Goal: Transaction & Acquisition: Purchase product/service

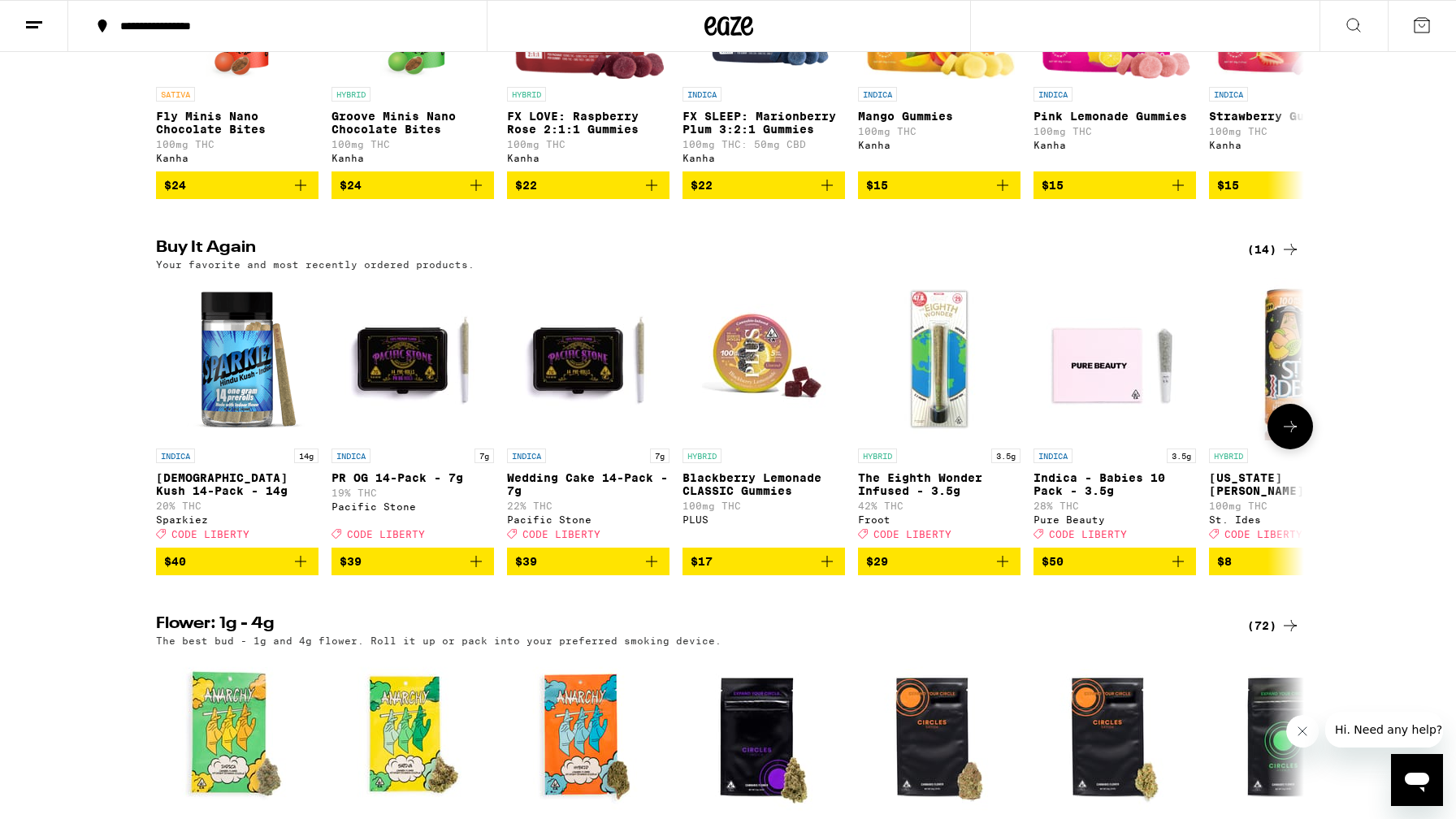
click at [302, 571] on icon "Add to bag" at bounding box center [300, 562] width 20 height 20
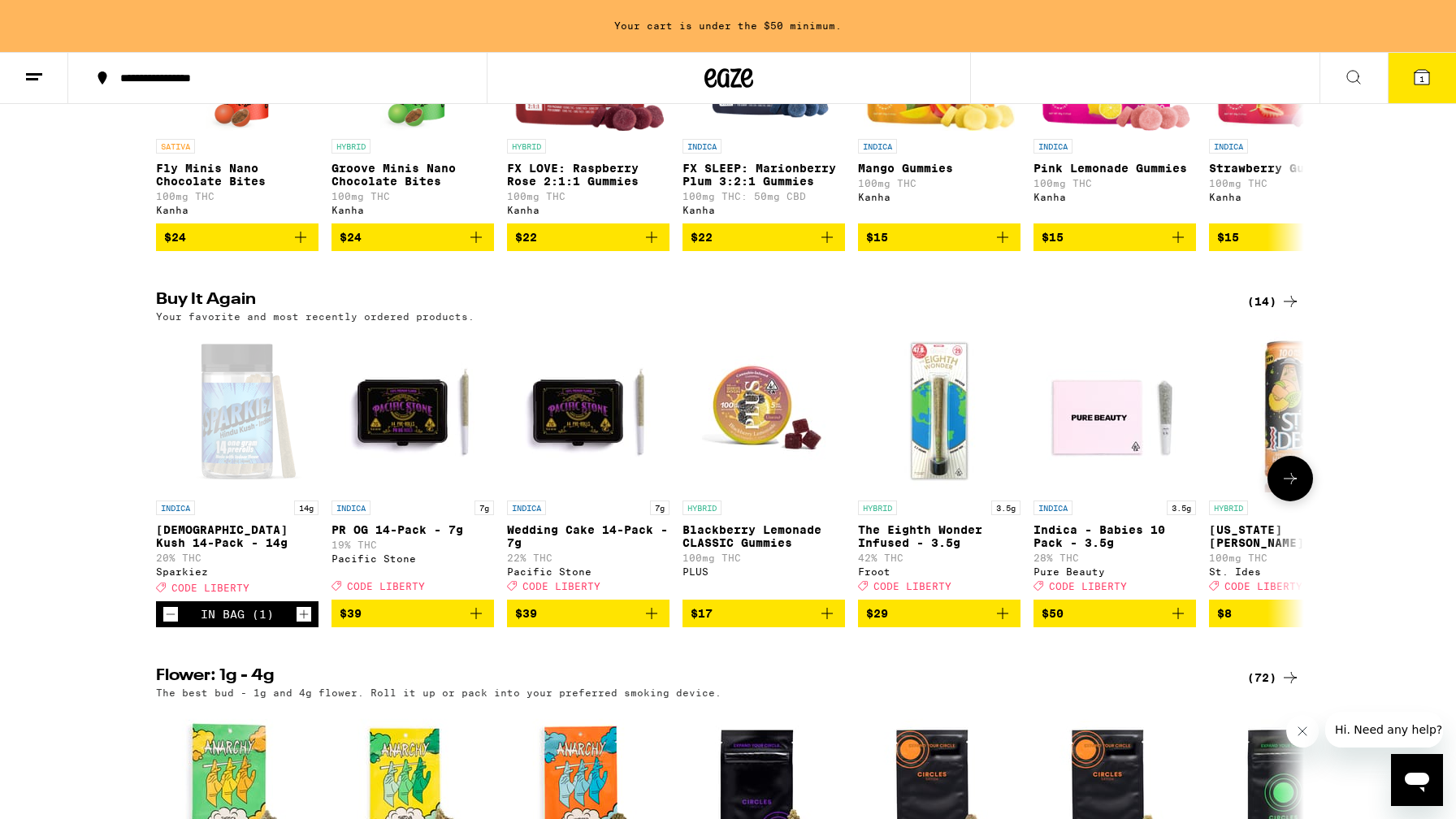
scroll to position [1173, 0]
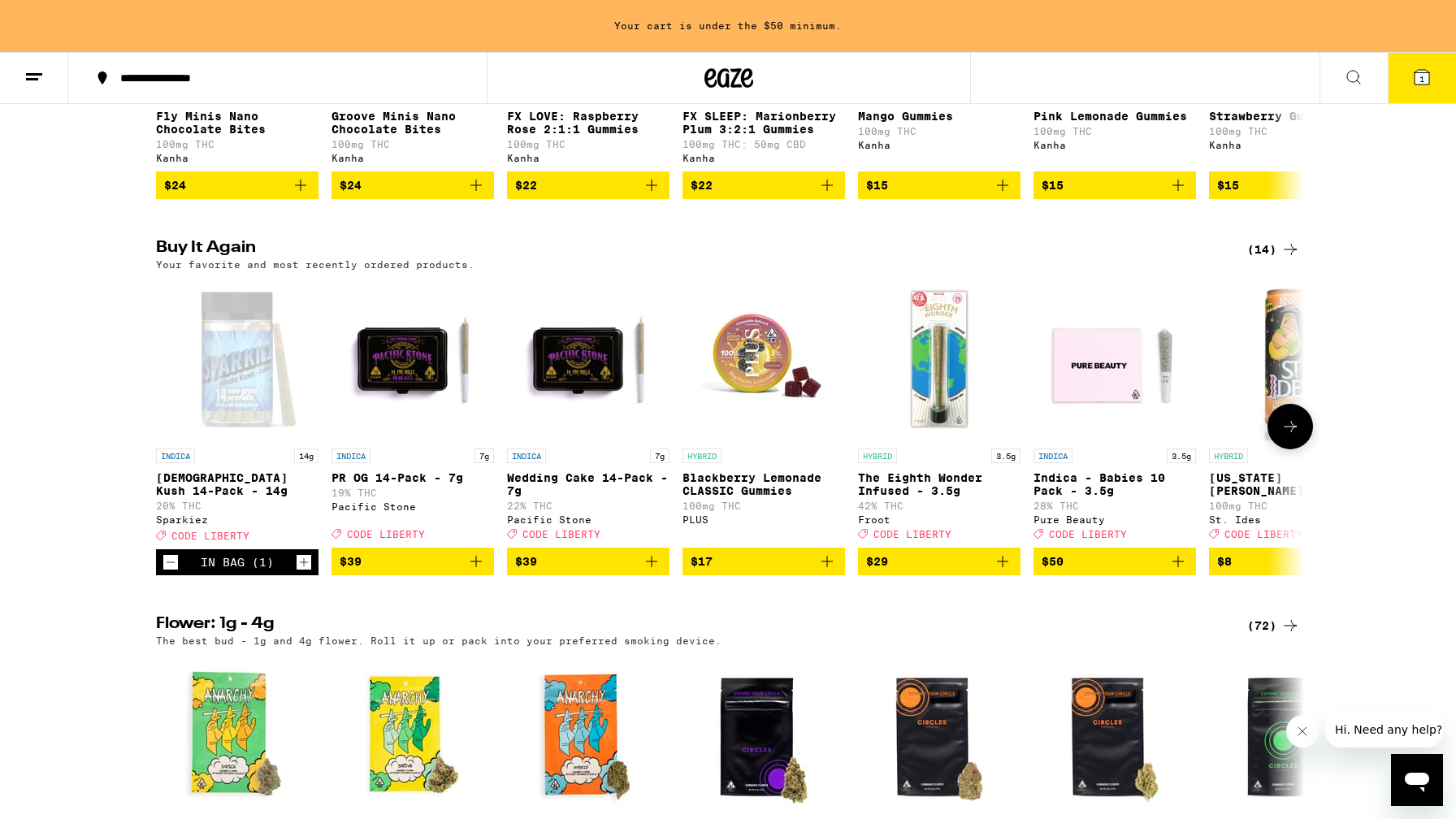
click at [302, 572] on icon "Increment" at bounding box center [304, 563] width 15 height 20
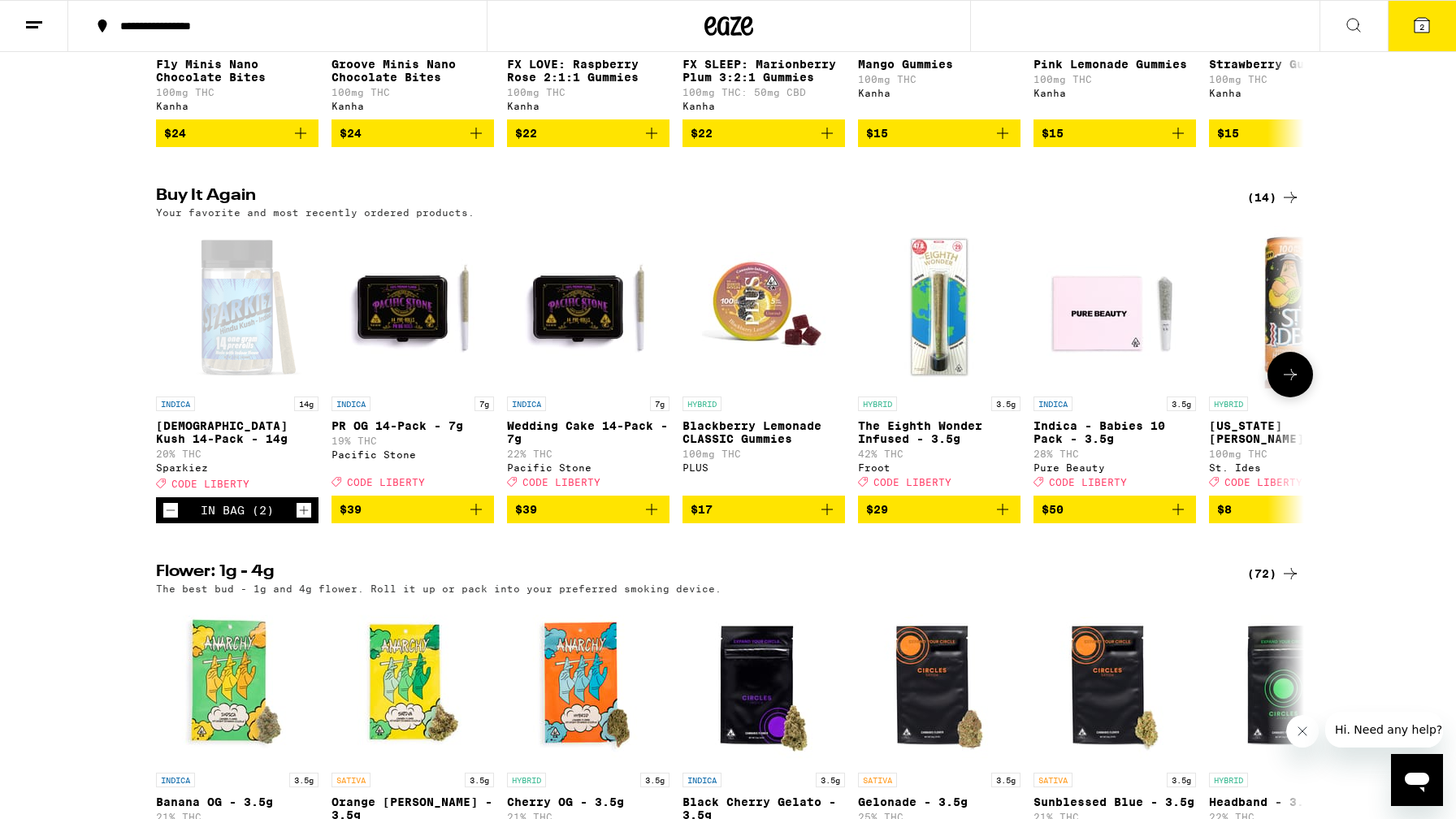
scroll to position [1122, 0]
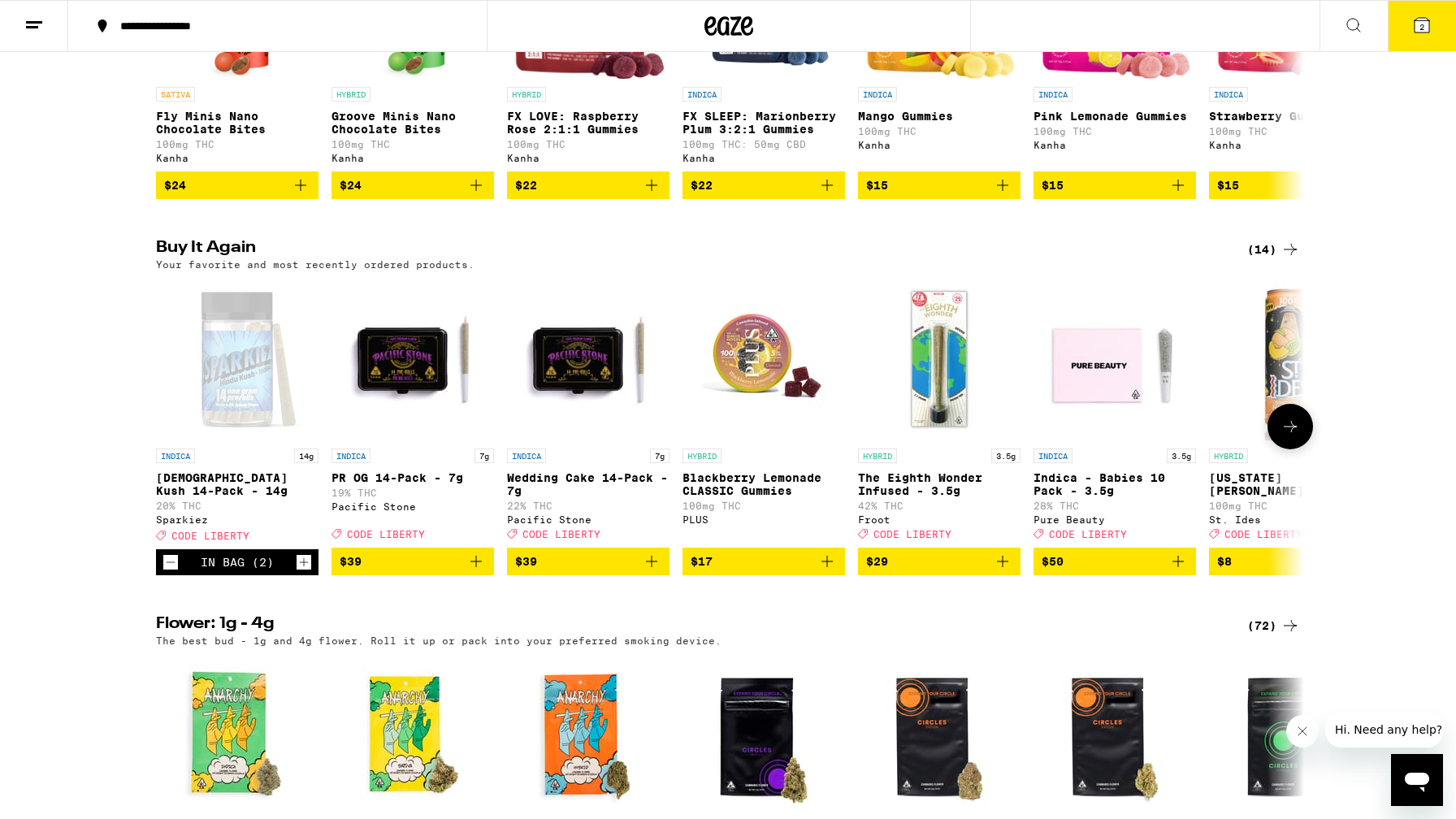
click at [302, 572] on icon "Increment" at bounding box center [304, 563] width 15 height 20
click at [1430, 22] on icon at bounding box center [1422, 26] width 20 height 20
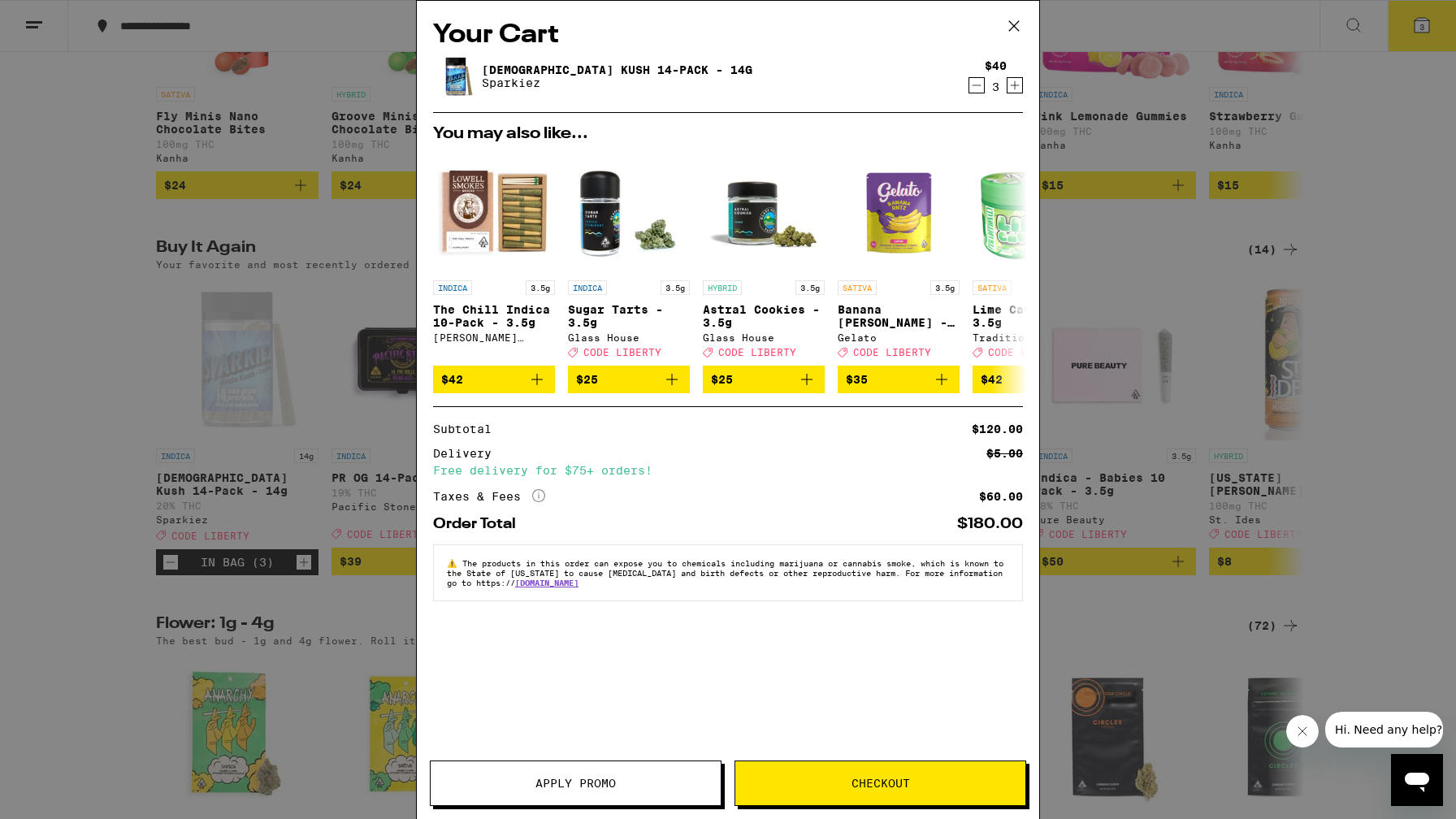
click at [805, 778] on span "Checkout" at bounding box center [880, 783] width 290 height 12
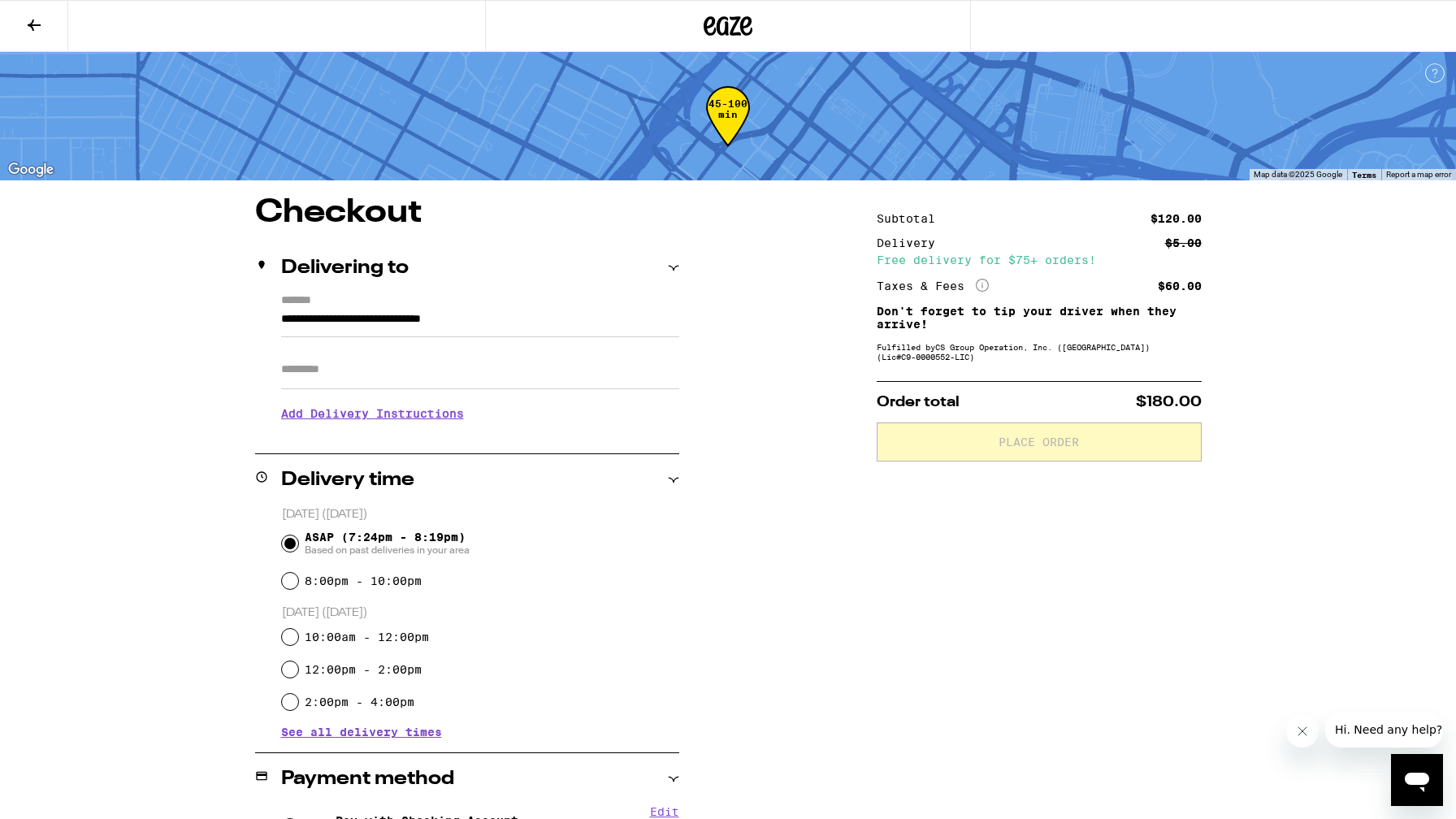
click at [432, 384] on input "Apt/Suite" at bounding box center [480, 369] width 398 height 39
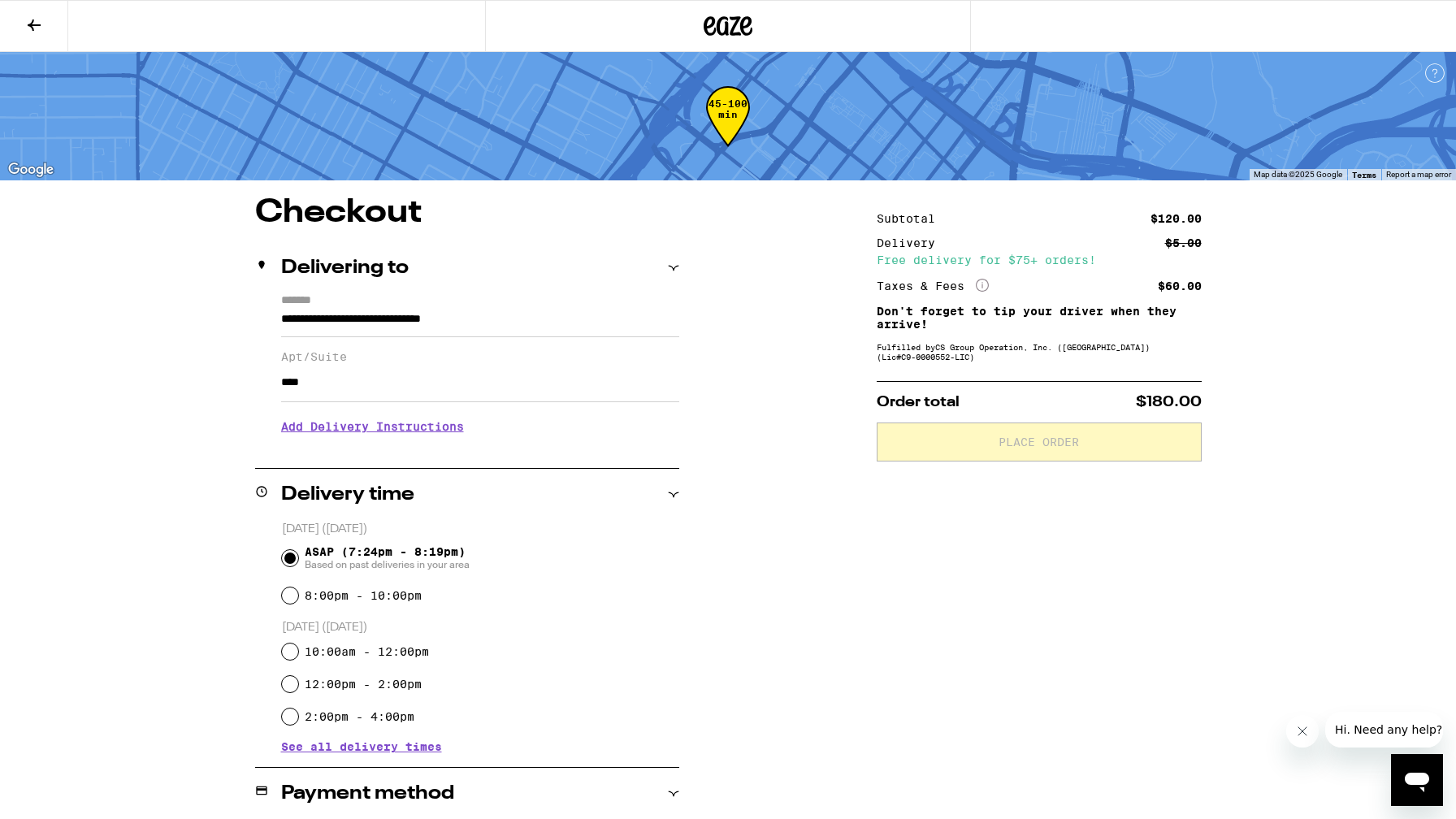
type input "****"
click at [406, 426] on h3 "Add Delivery Instructions" at bounding box center [480, 426] width 398 height 37
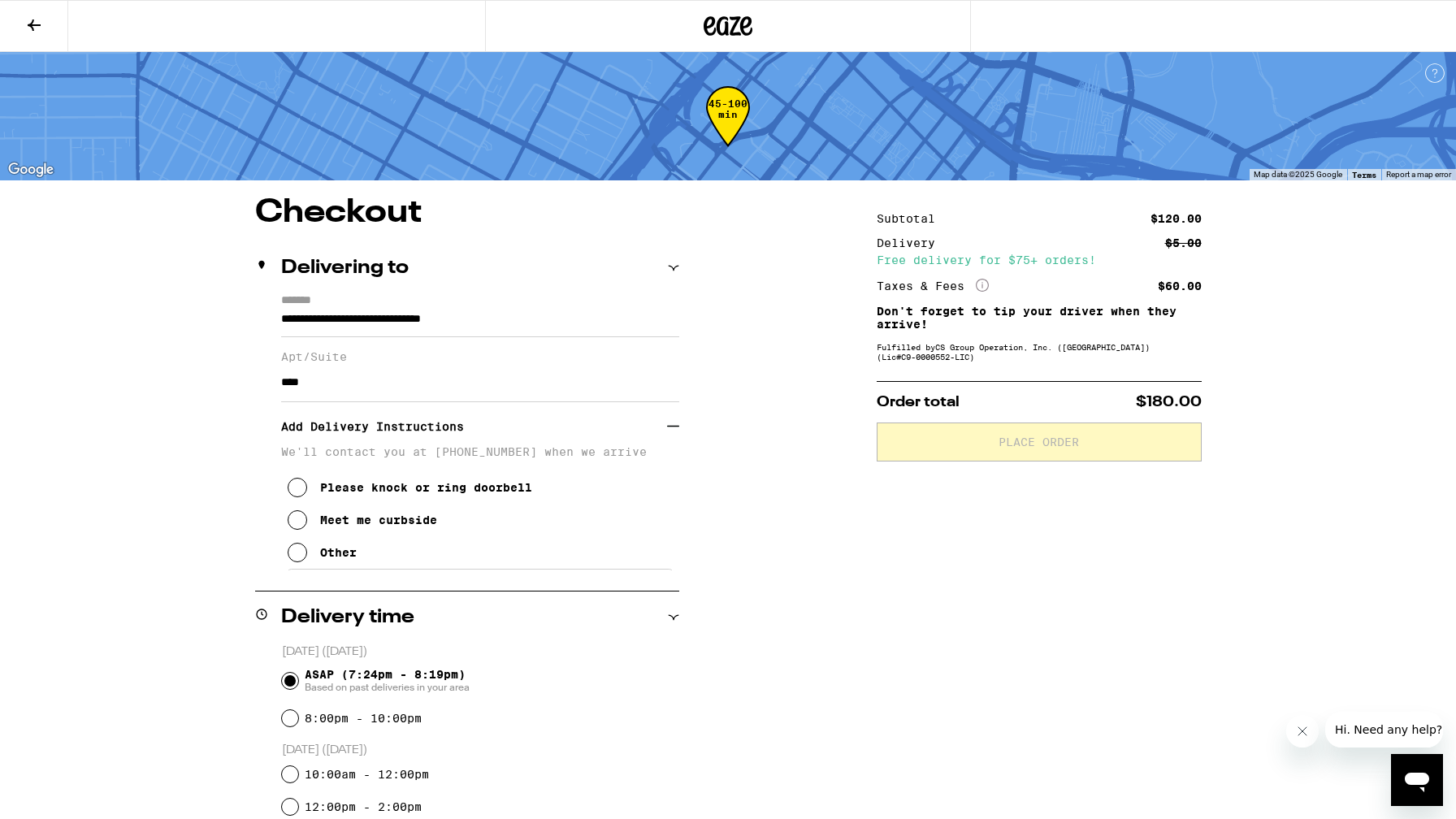
click at [371, 494] on div "Please knock or ring doorbell" at bounding box center [426, 488] width 212 height 13
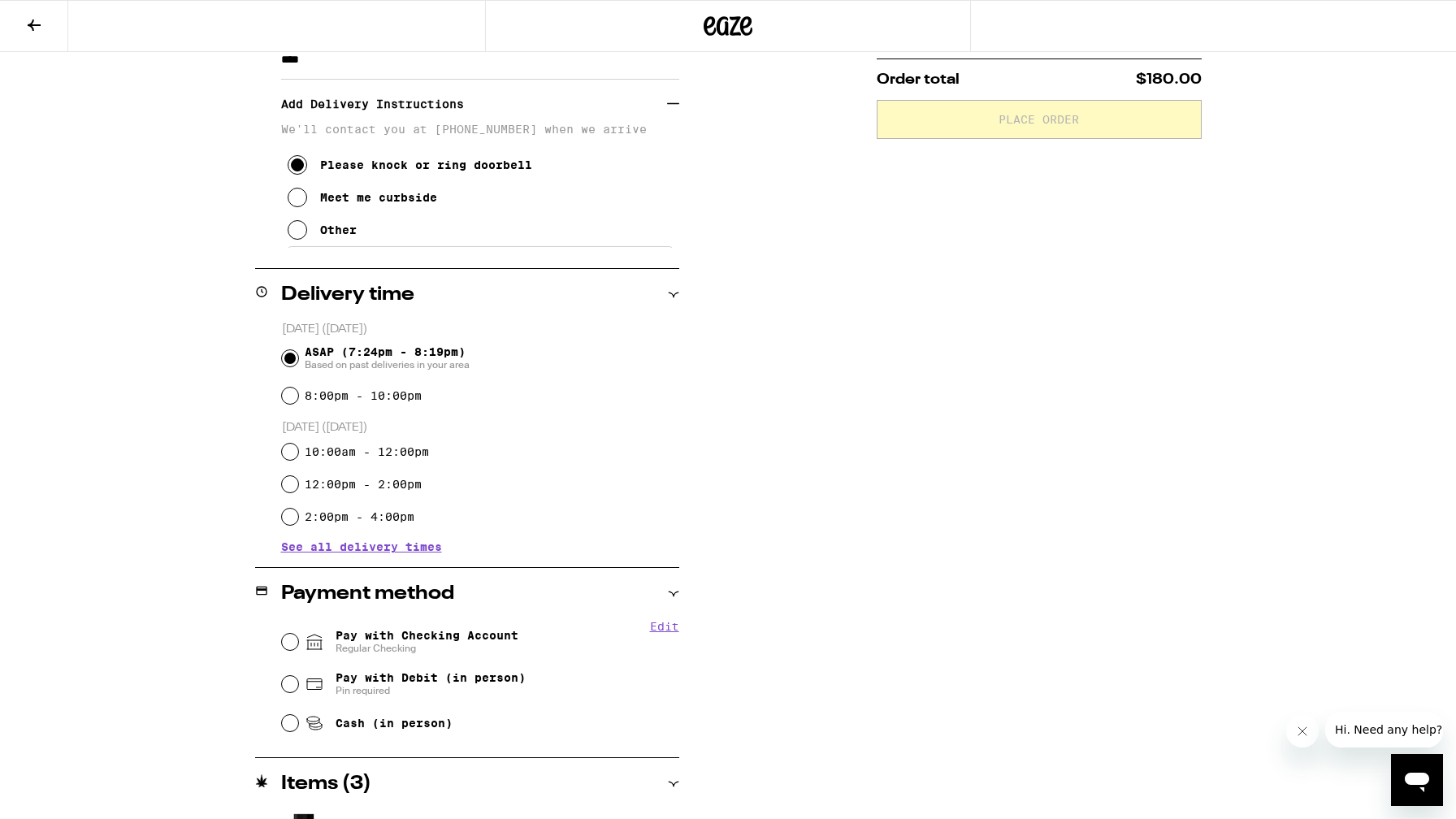
scroll to position [325, 0]
click at [288, 643] on input "Pay with Checking Account Regular Checking" at bounding box center [291, 641] width 17 height 17
radio input "true"
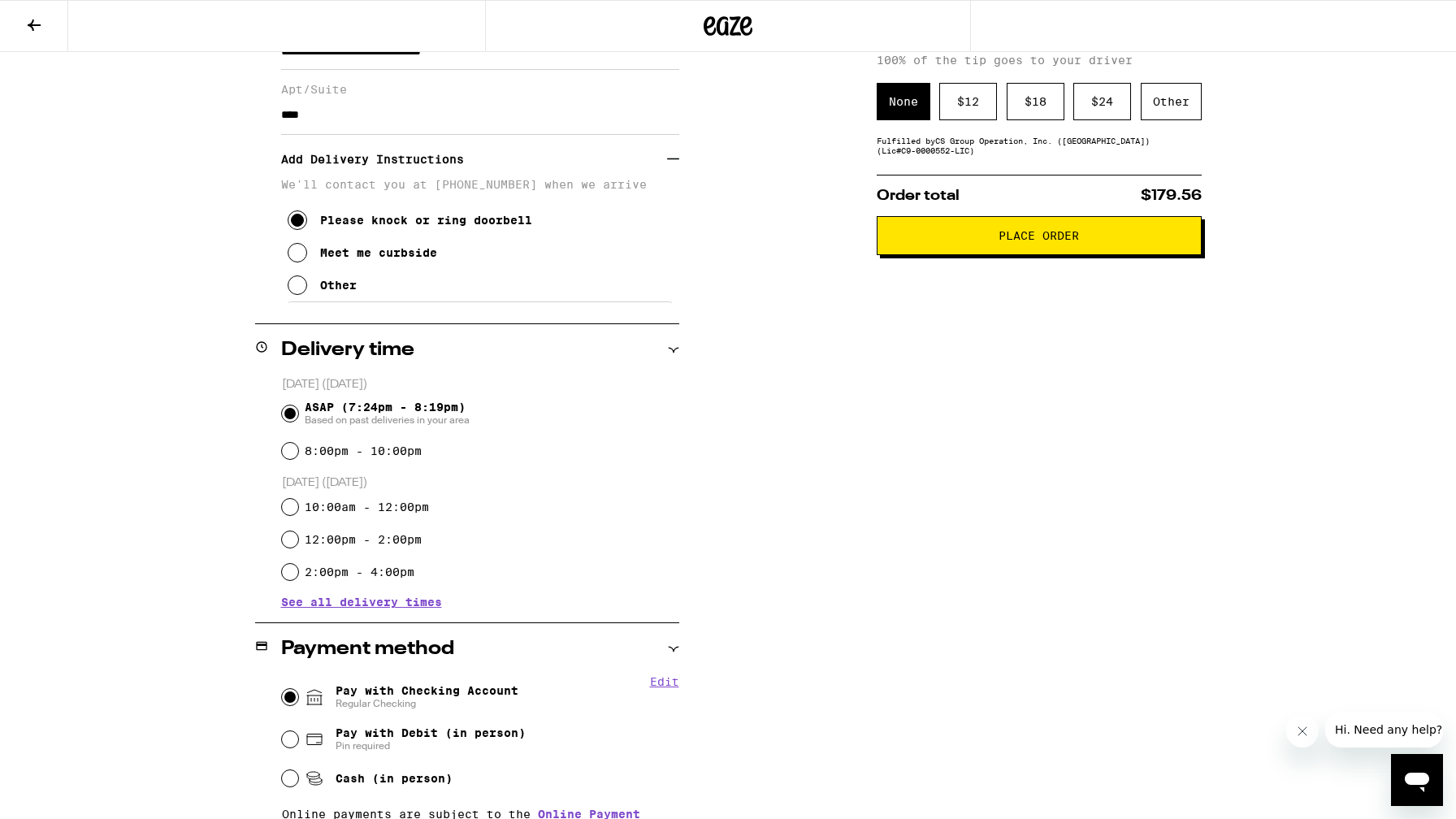
scroll to position [0, 0]
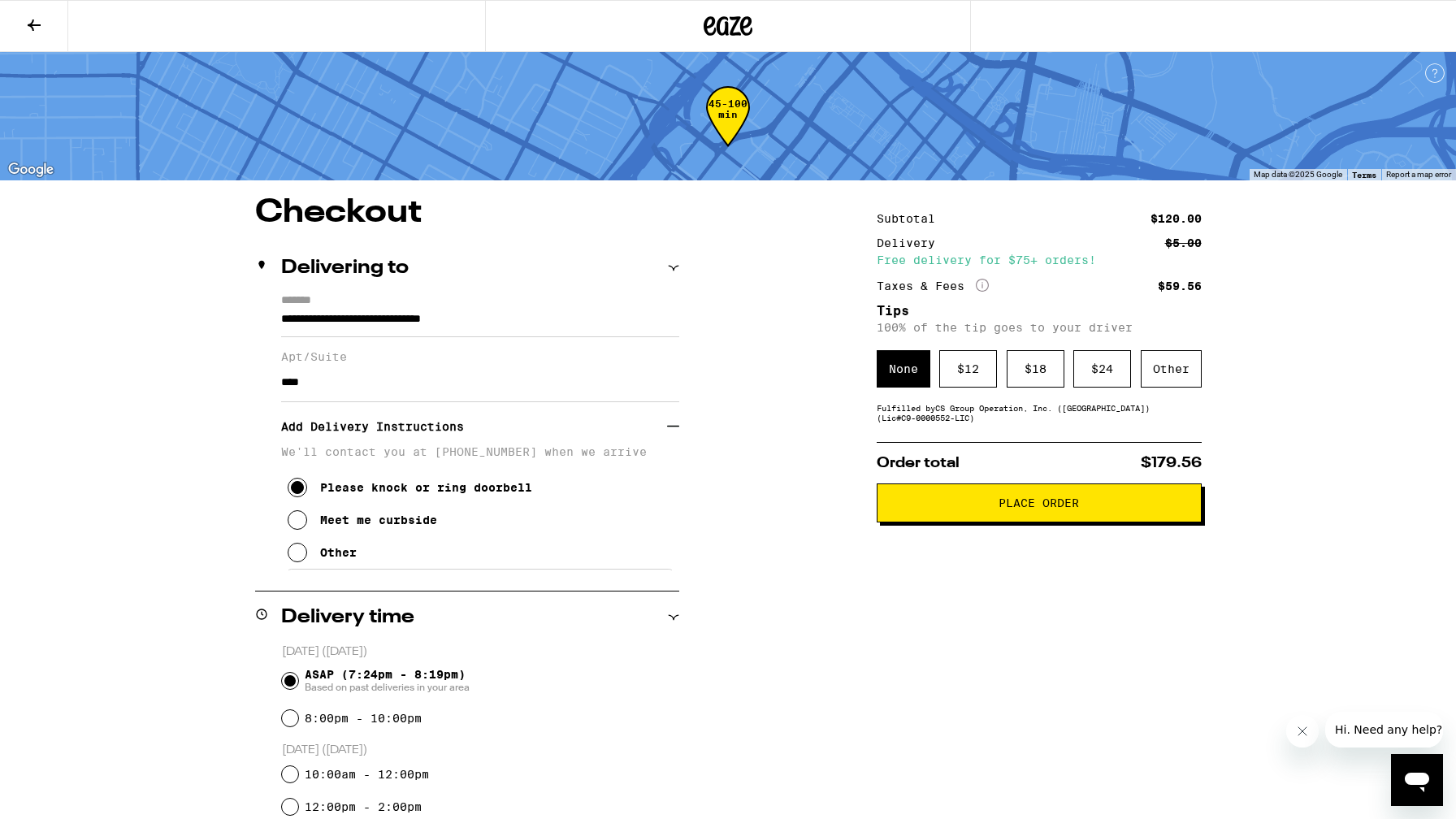
click at [993, 509] on span "Place Order" at bounding box center [1039, 503] width 297 height 12
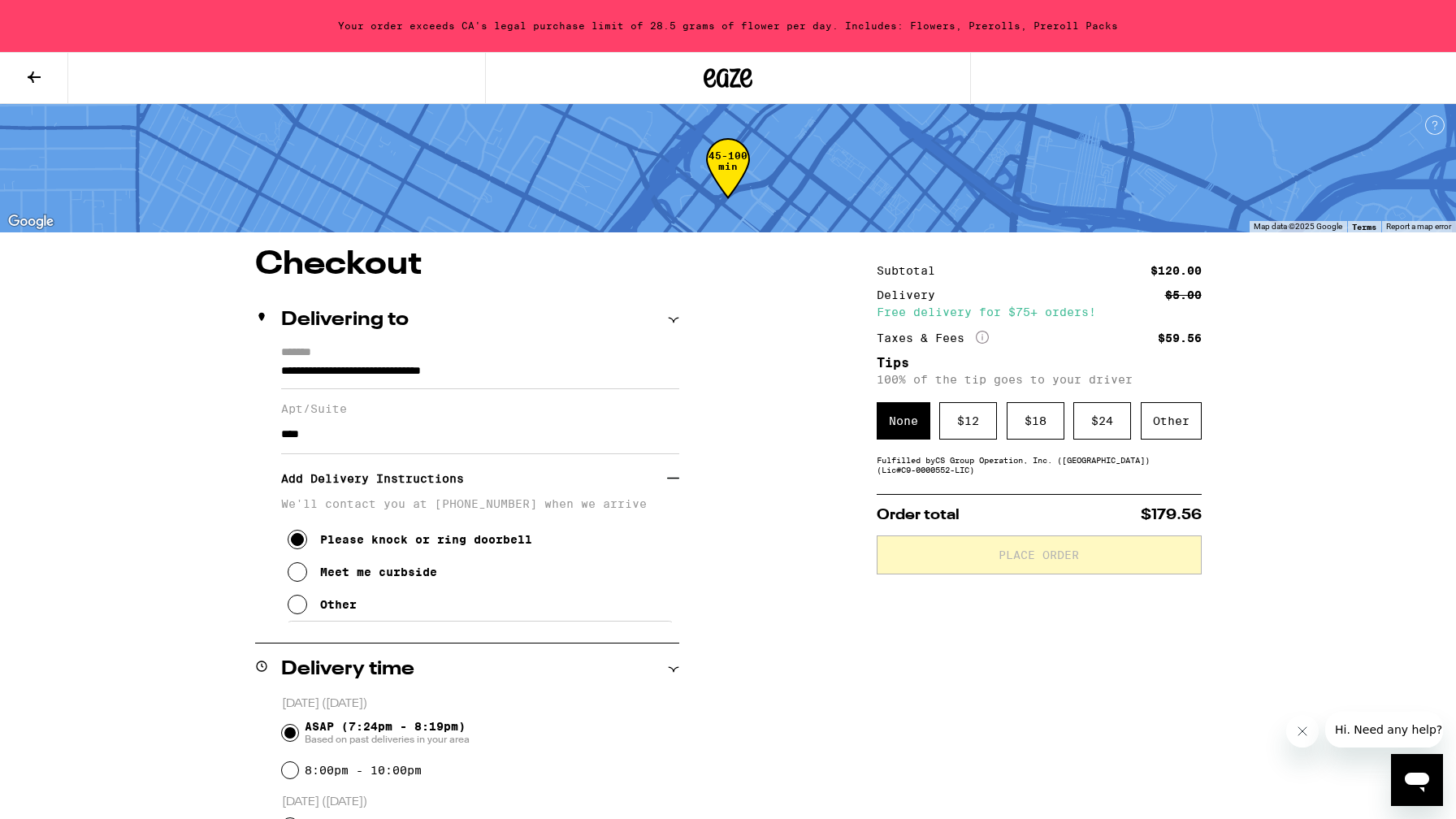
click at [25, 67] on icon at bounding box center [34, 77] width 20 height 20
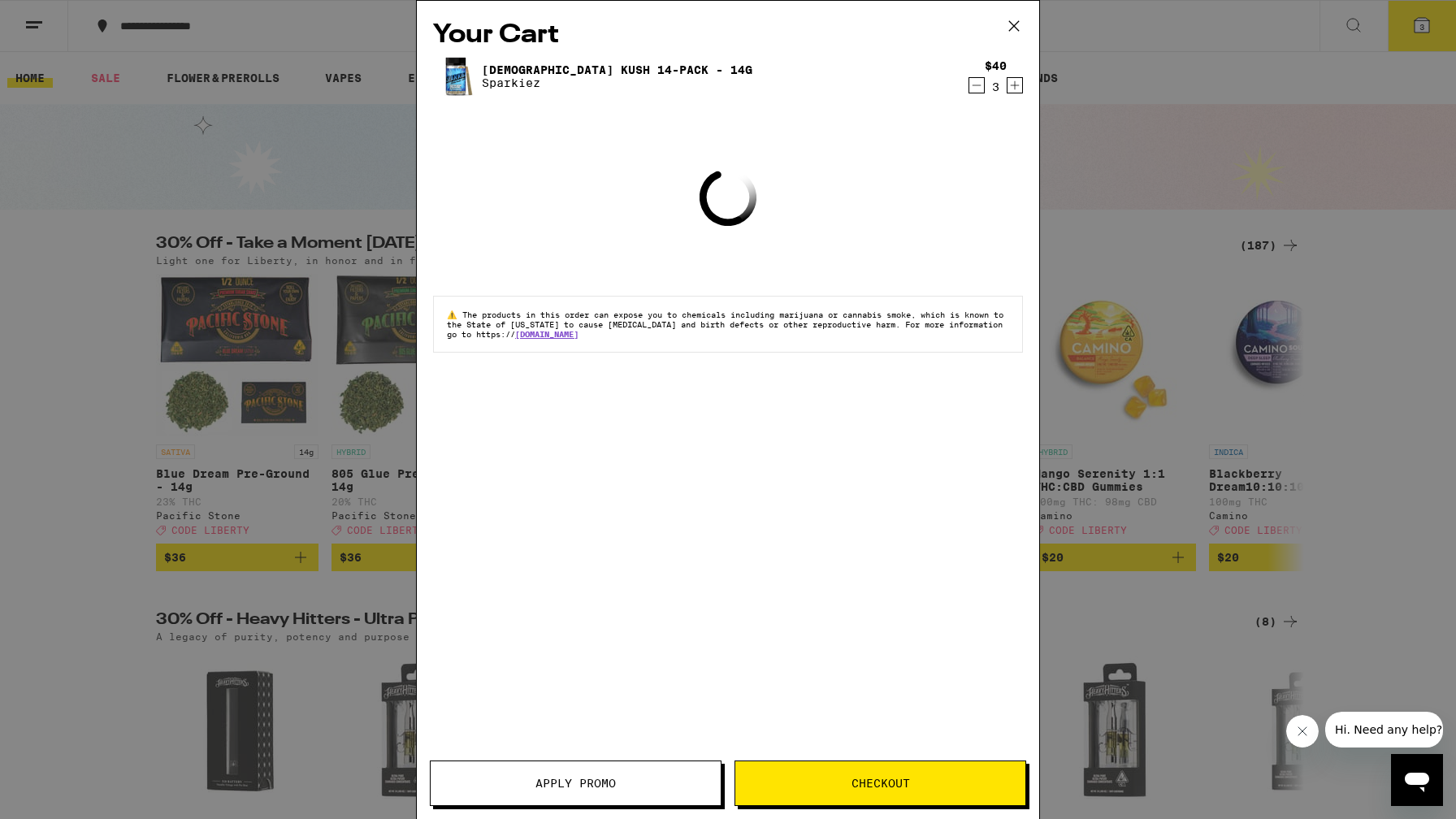
click at [978, 85] on icon "Decrement" at bounding box center [977, 85] width 9 height 0
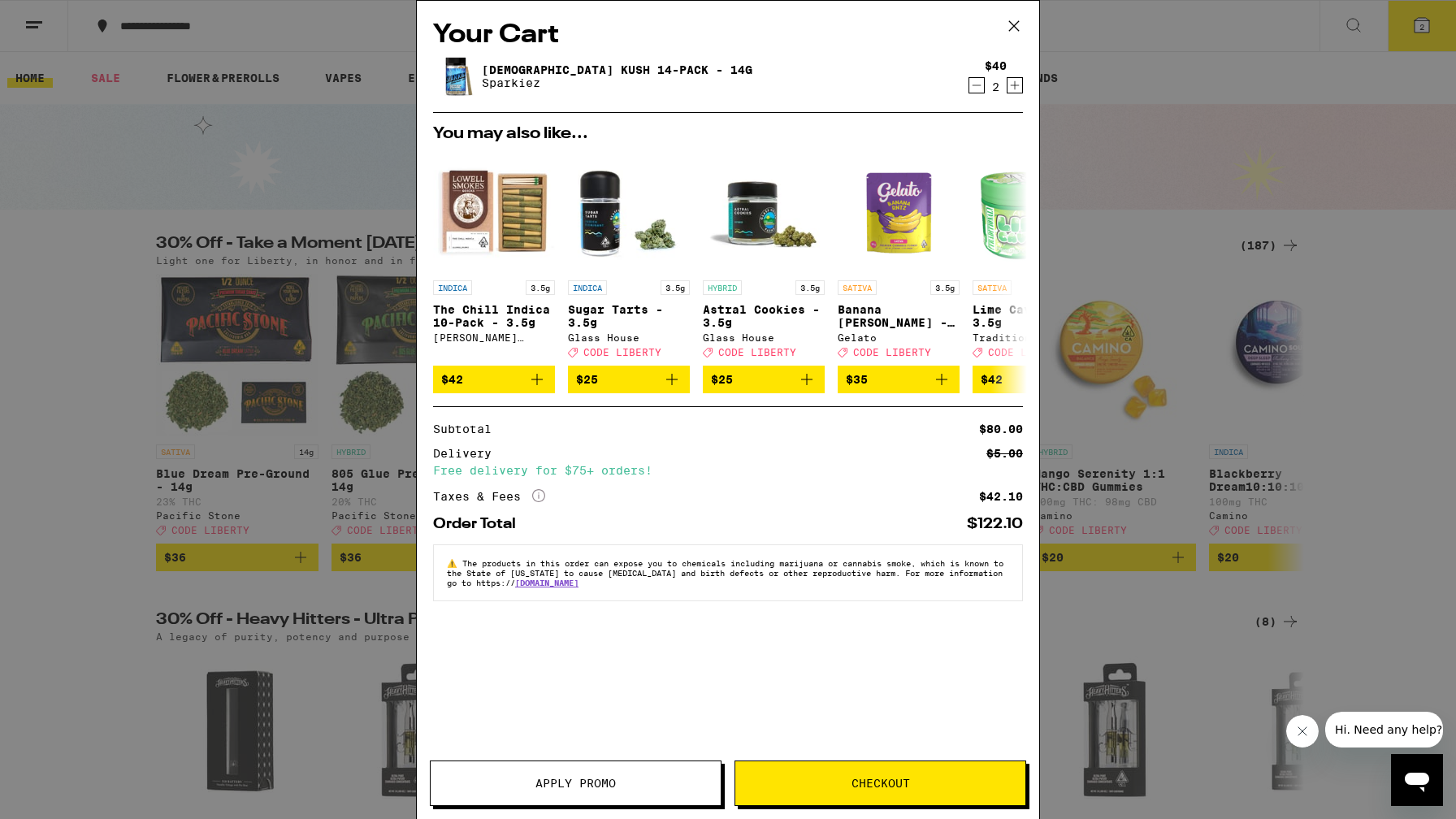
click at [978, 85] on icon "Decrement" at bounding box center [977, 85] width 9 height 0
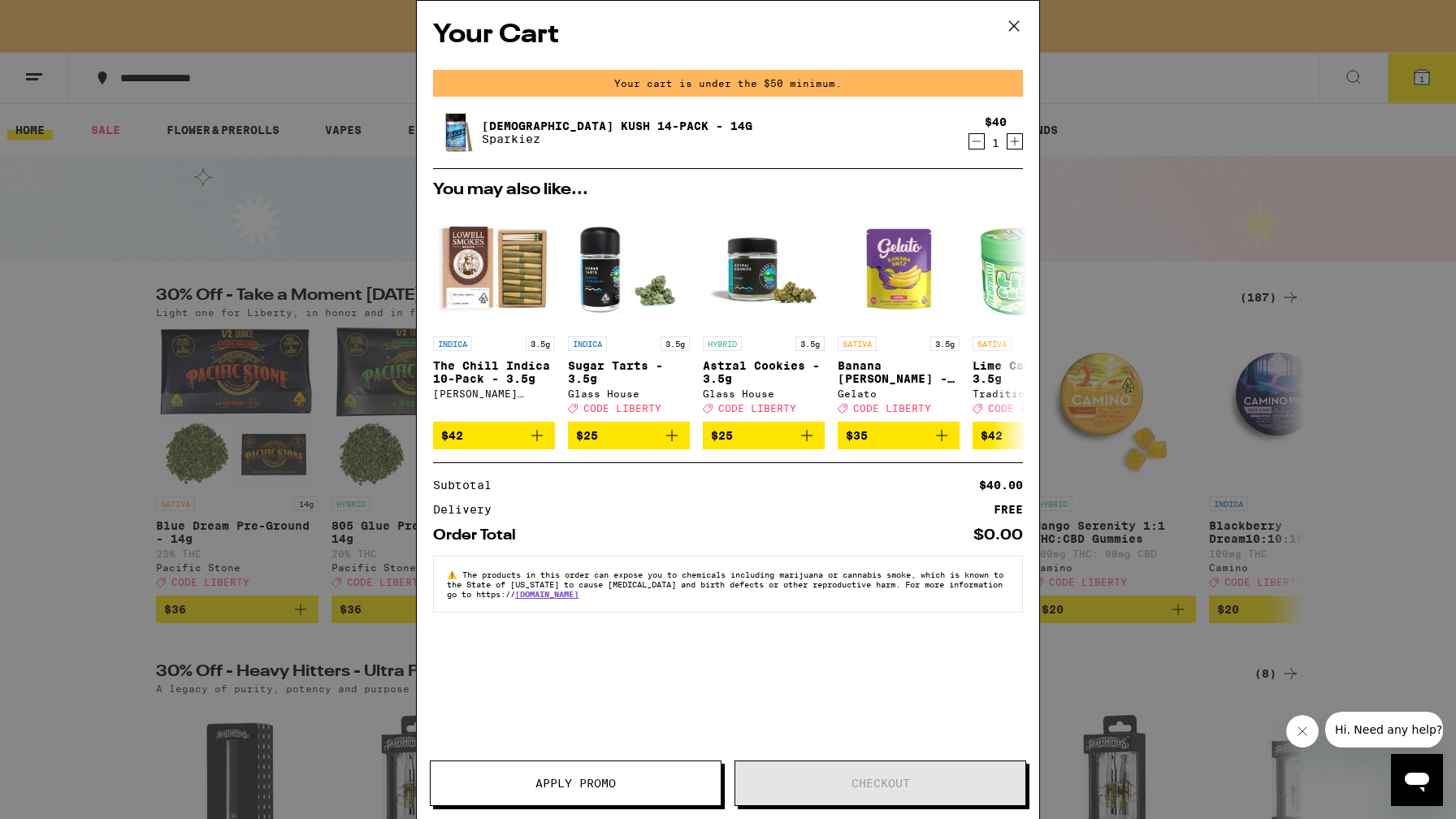
click at [1010, 143] on icon "Increment" at bounding box center [1015, 142] width 15 height 20
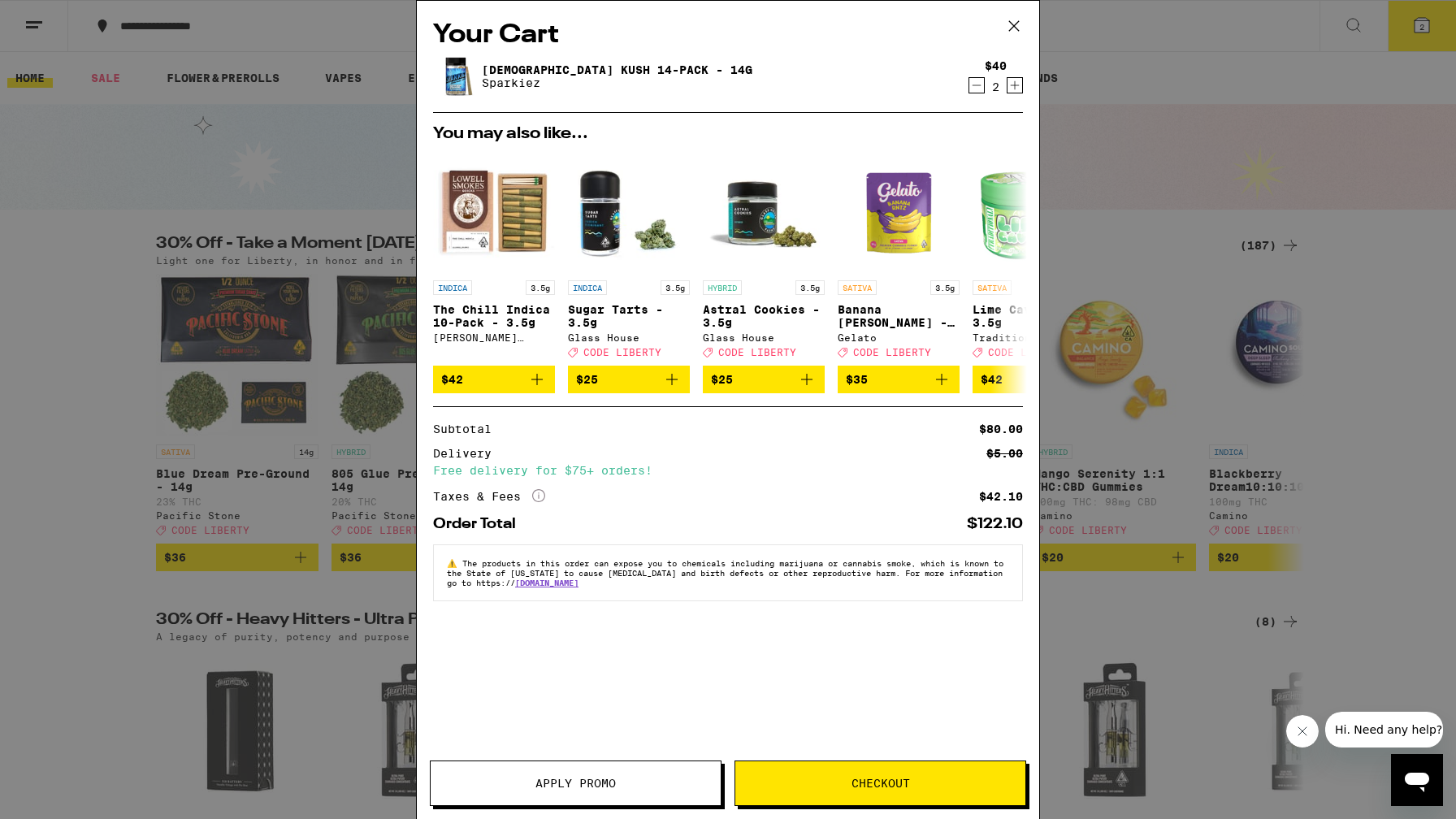
click at [867, 787] on span "Checkout" at bounding box center [881, 783] width 59 height 12
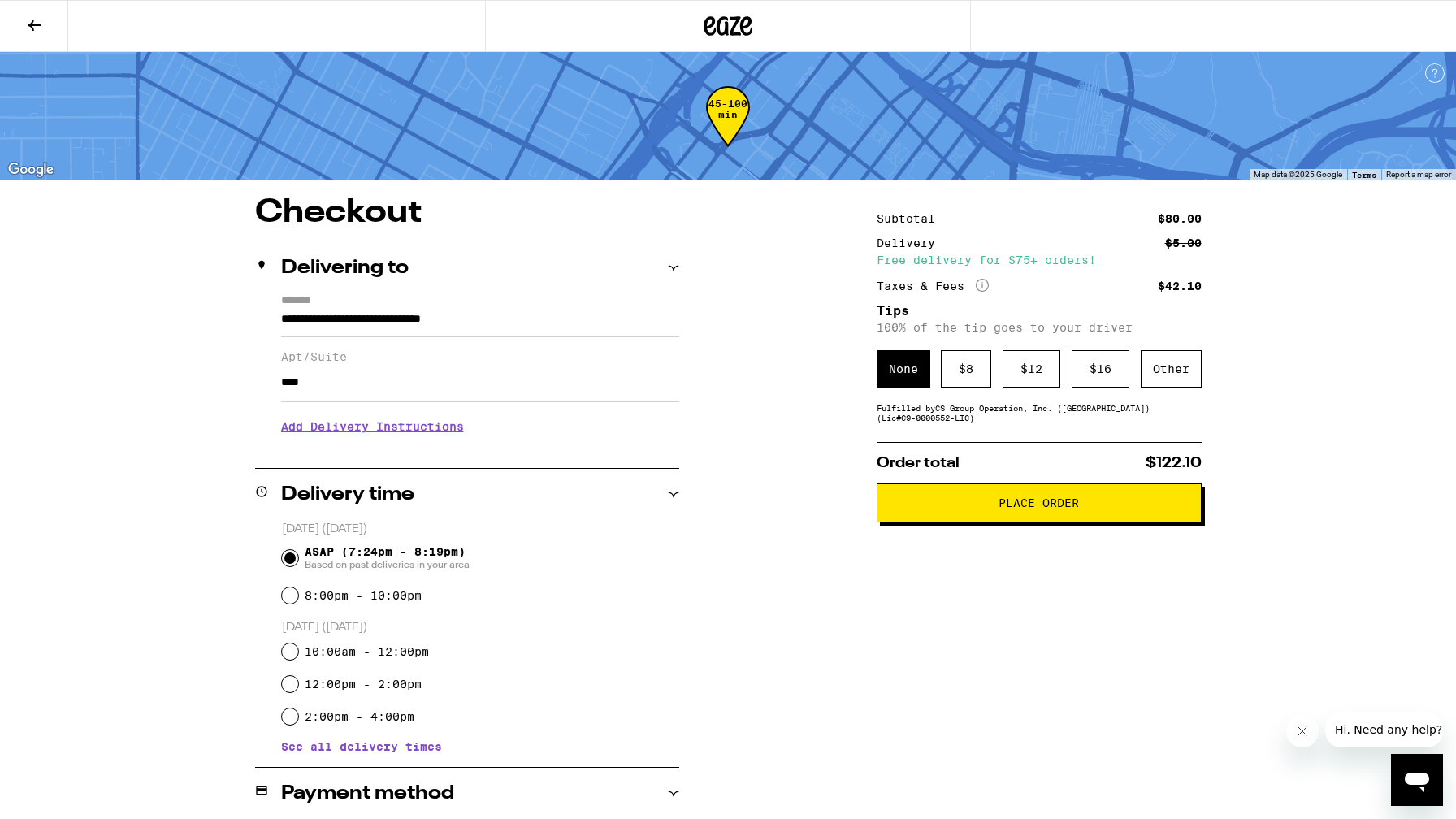
click at [400, 437] on h3 "Add Delivery Instructions" at bounding box center [480, 426] width 398 height 37
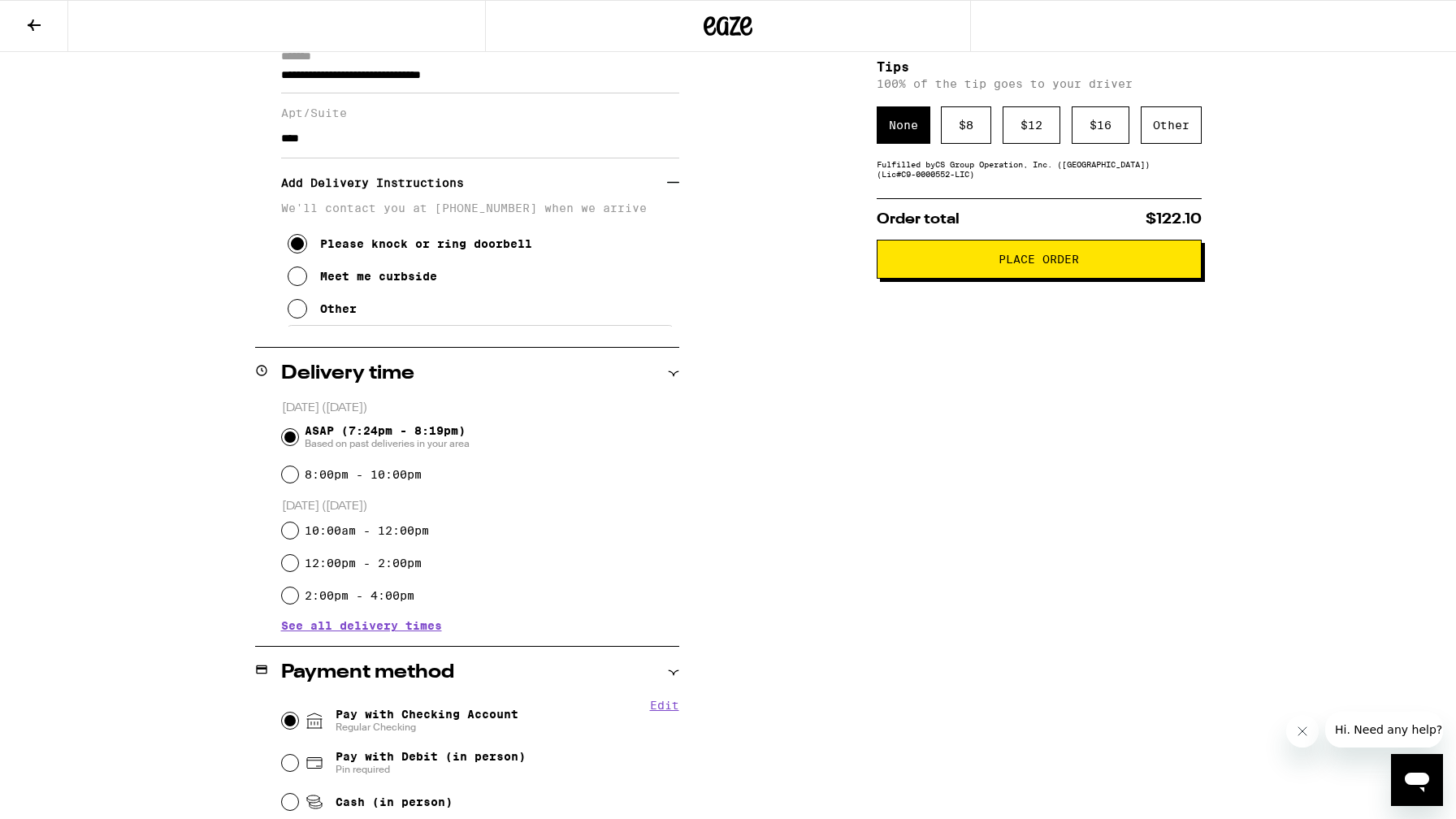
scroll to position [44, 0]
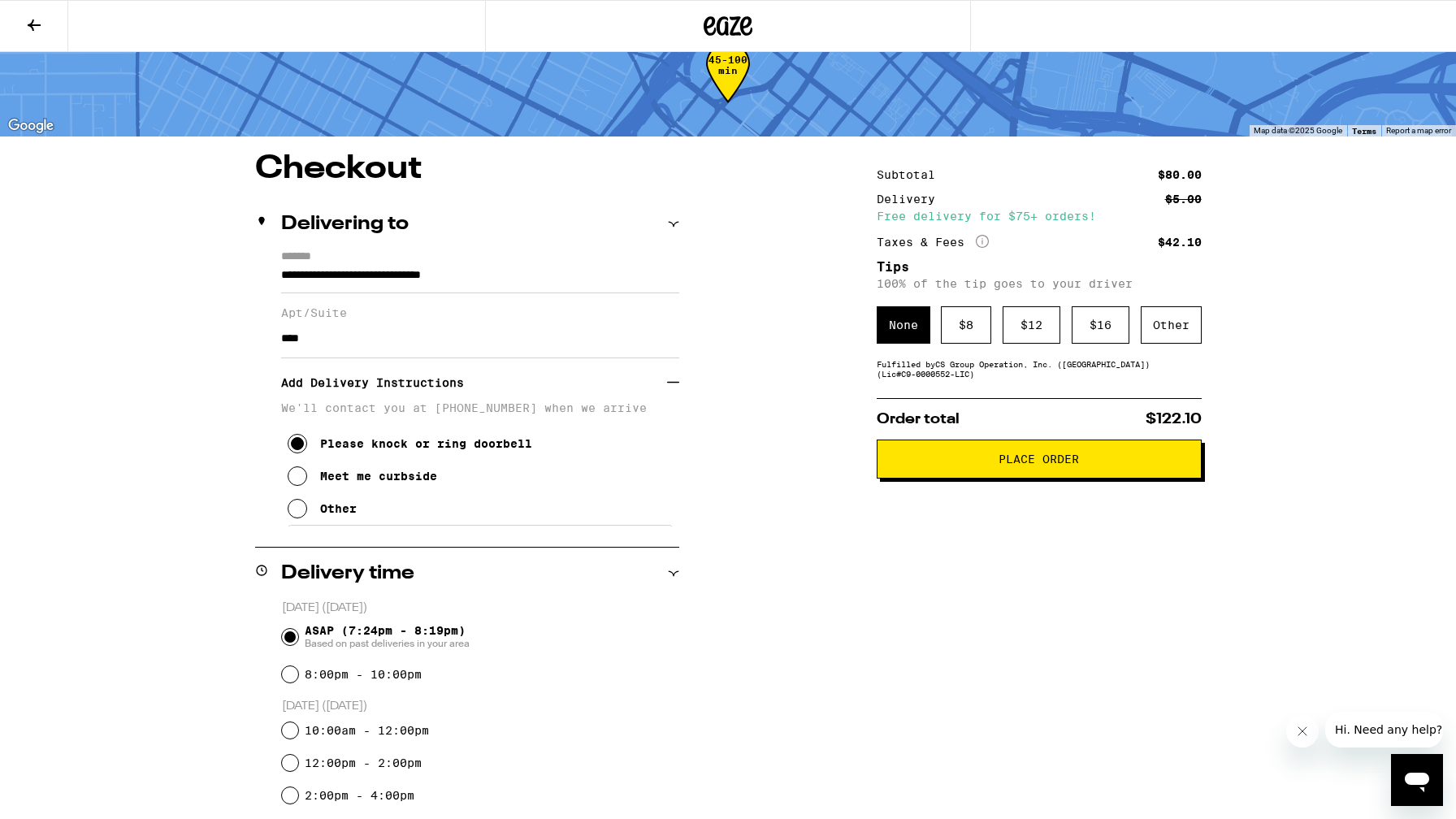
click at [1012, 464] on span "Place Order" at bounding box center [1038, 460] width 80 height 12
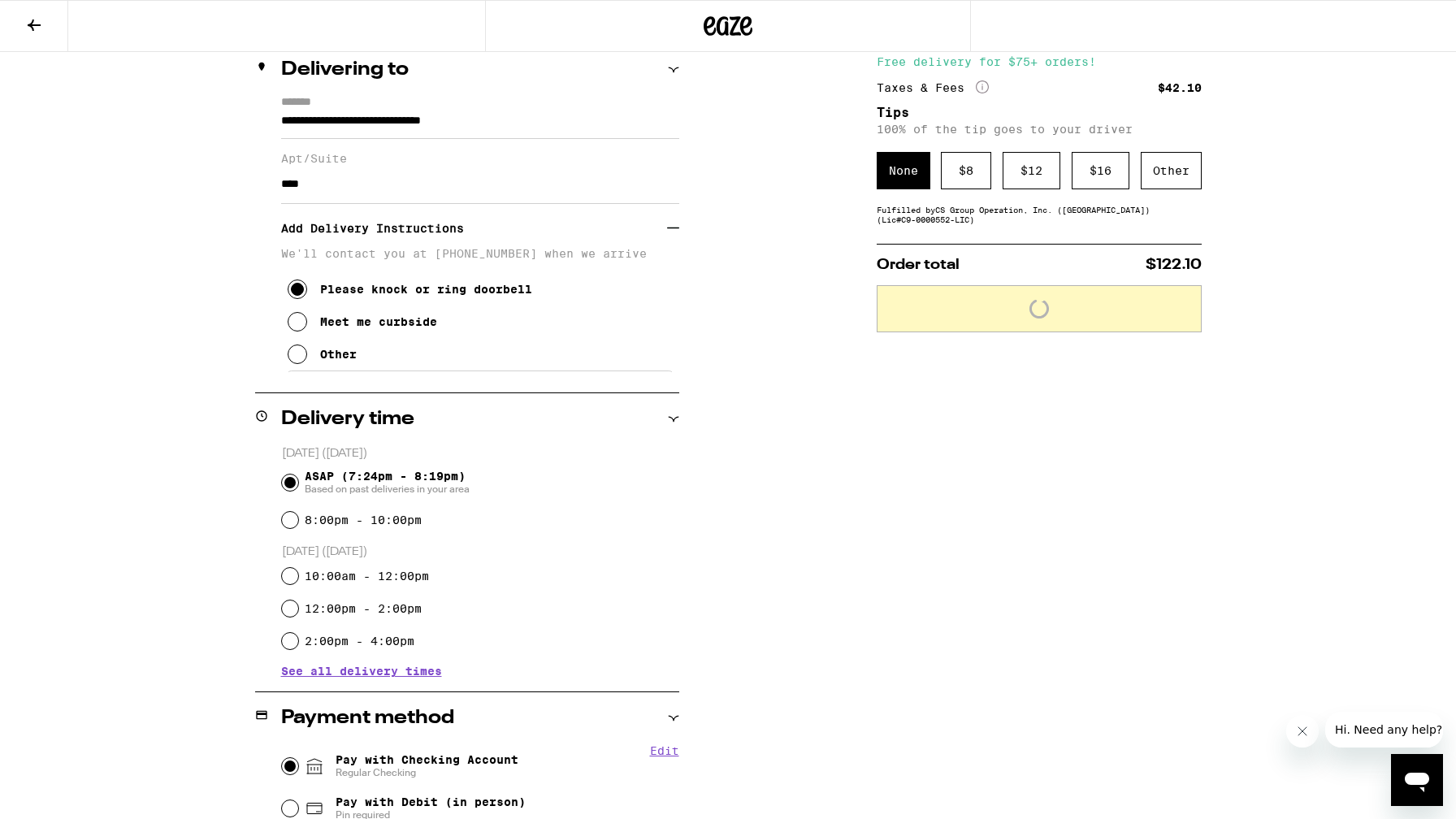
scroll to position [248, 0]
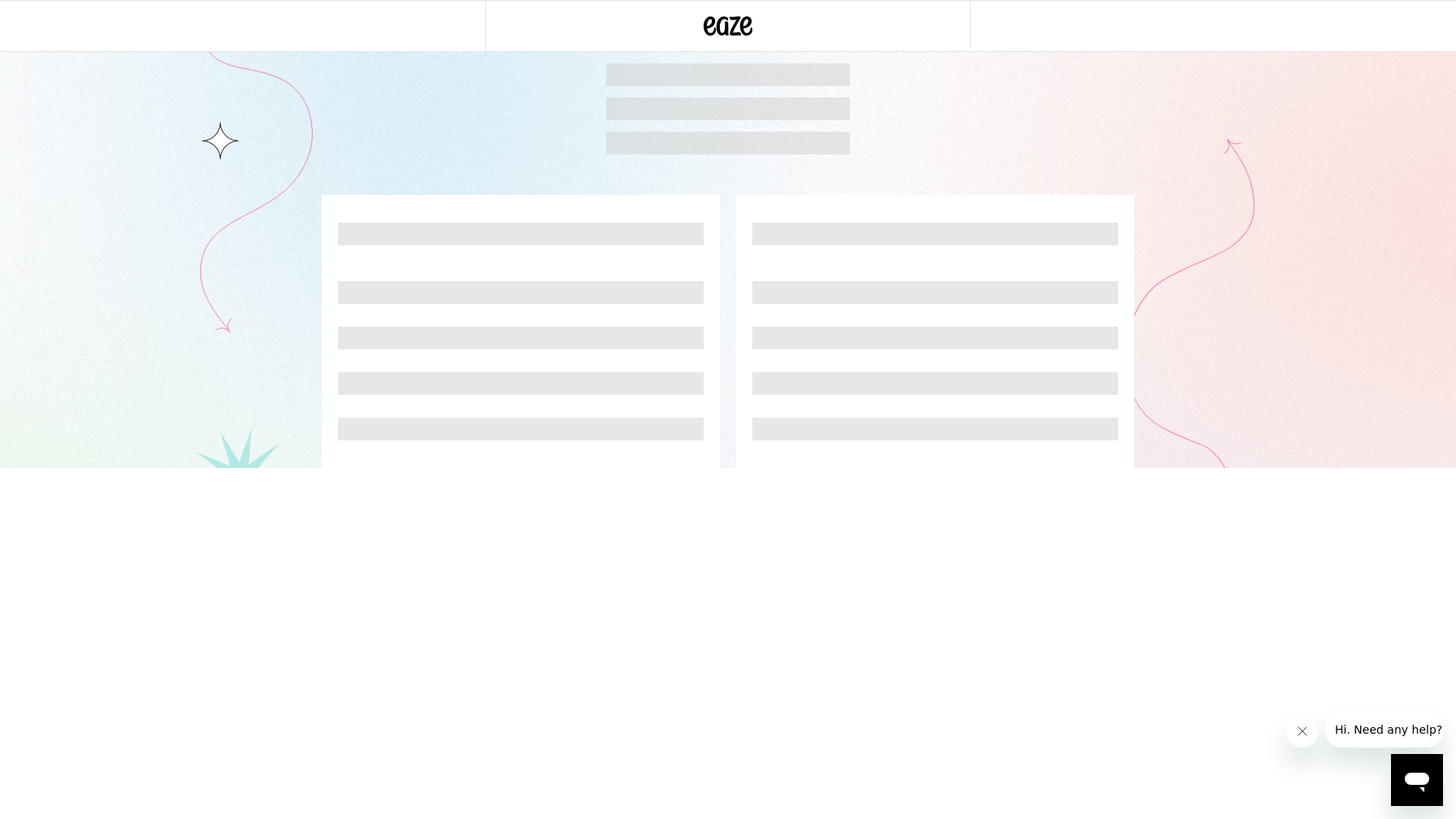
scroll to position [6, 0]
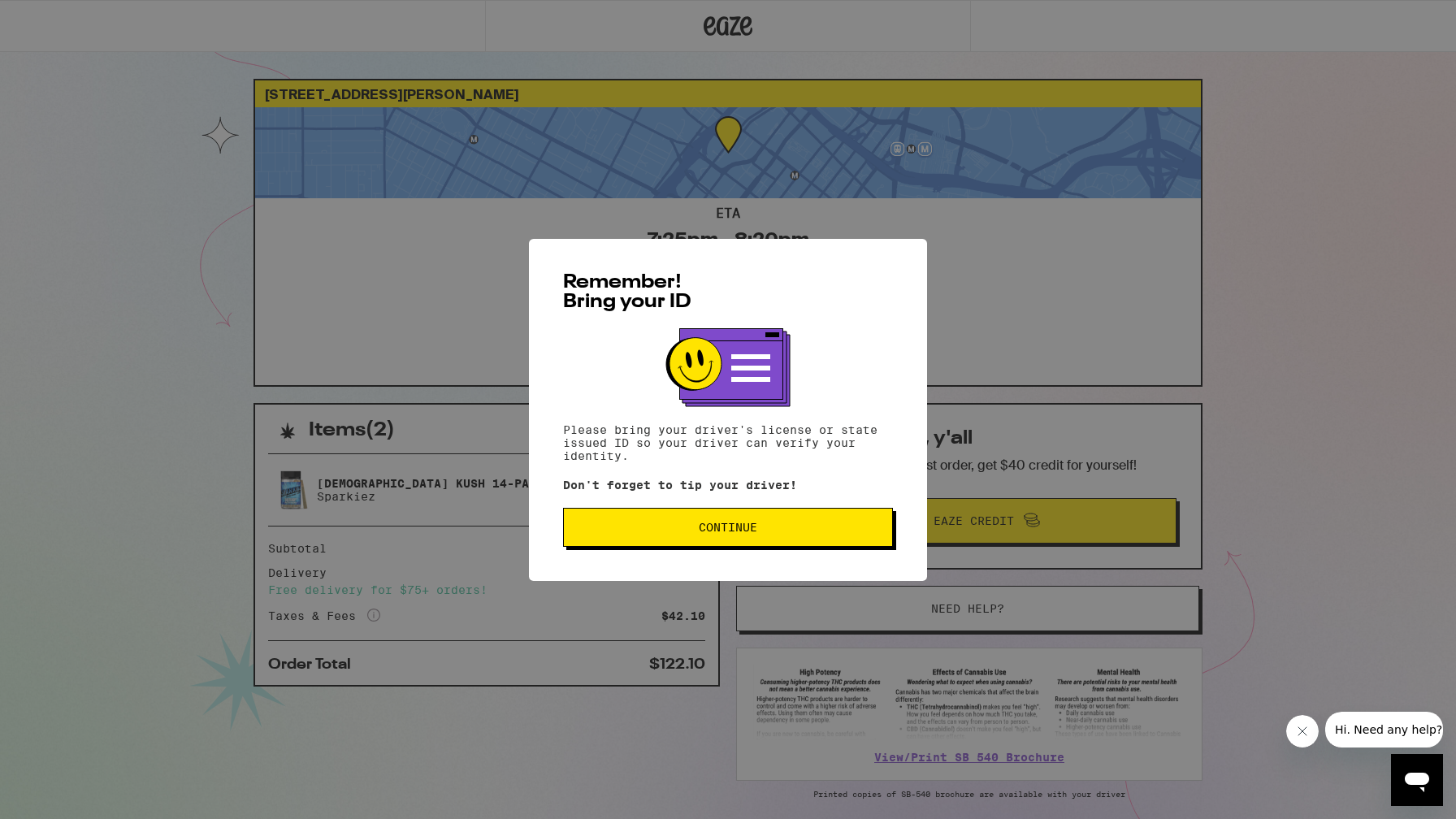
click at [803, 528] on span "Continue" at bounding box center [728, 528] width 302 height 12
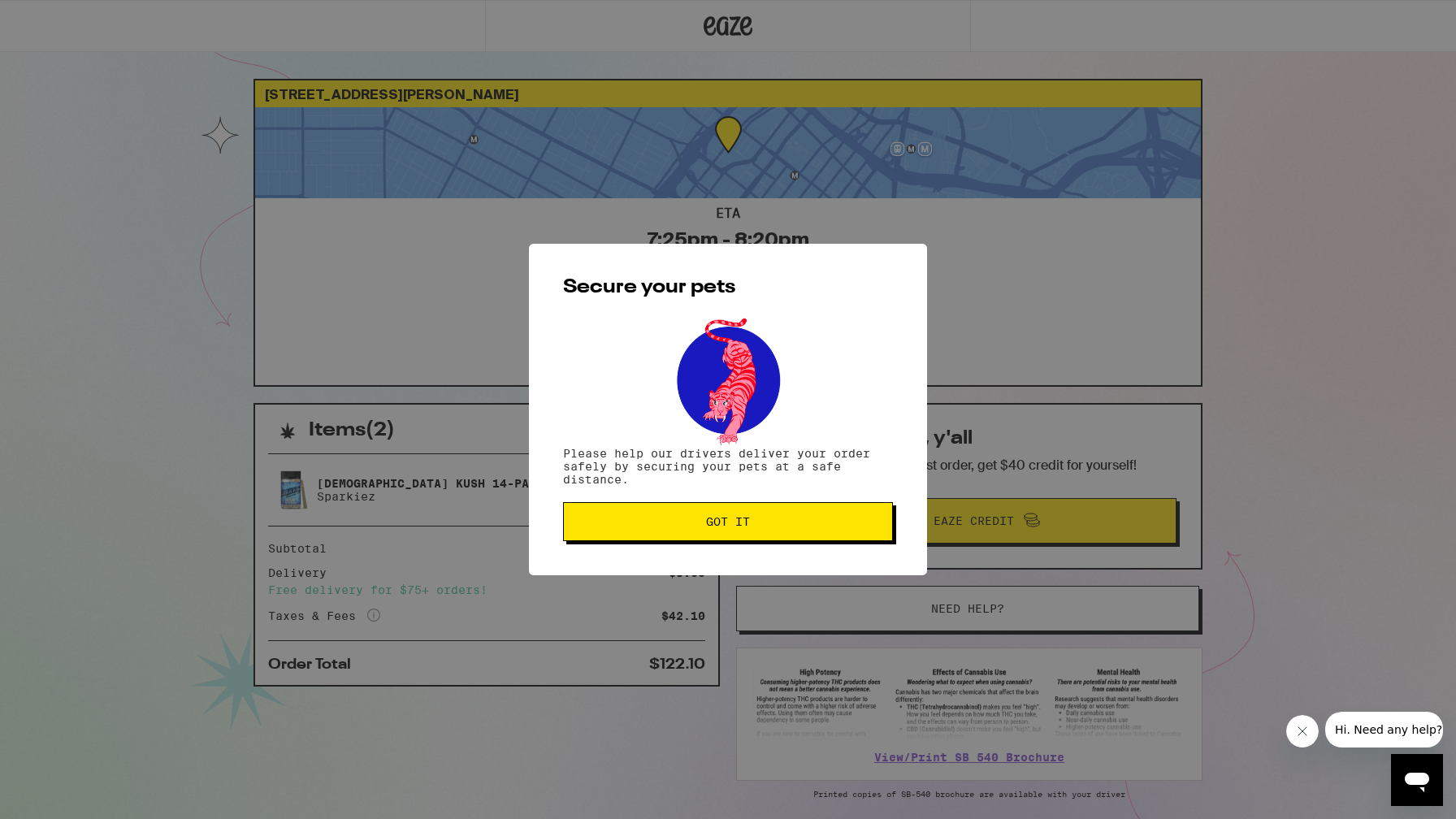
click at [803, 528] on span "Got it" at bounding box center [728, 522] width 302 height 12
